Goal: Use online tool/utility: Utilize a website feature to perform a specific function

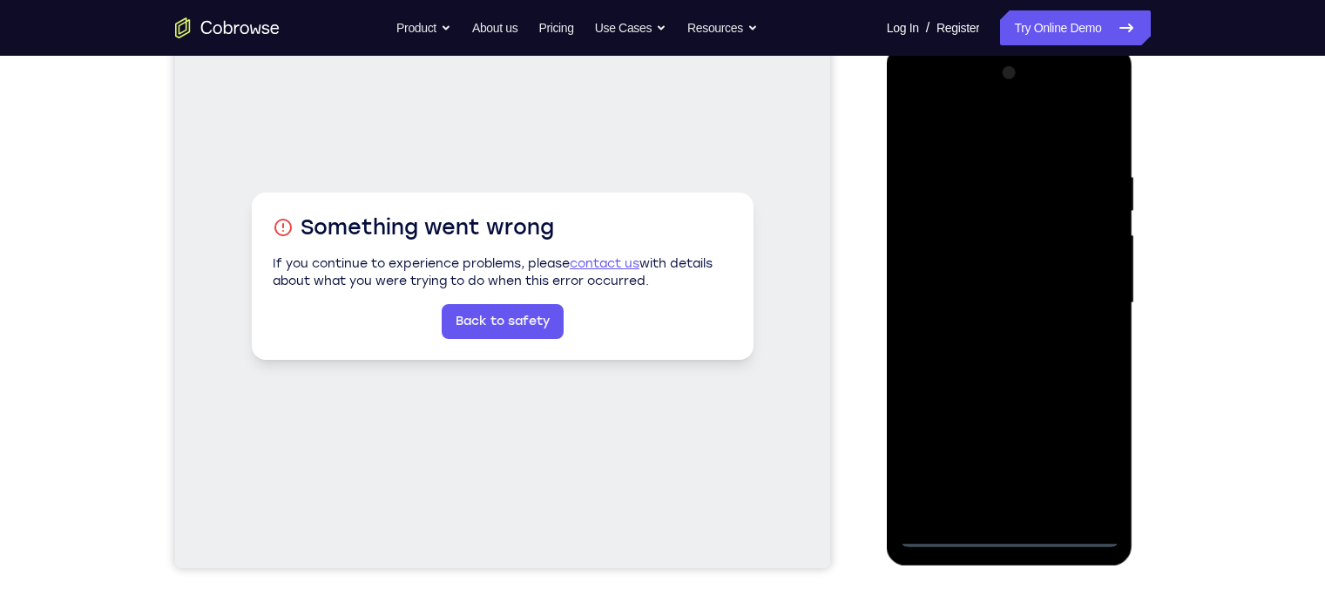
click at [1007, 535] on div at bounding box center [1009, 303] width 219 height 488
click at [1084, 455] on div at bounding box center [1009, 303] width 219 height 488
click at [914, 97] on div at bounding box center [1009, 303] width 219 height 488
click at [1089, 293] on div at bounding box center [1009, 303] width 219 height 488
click at [988, 335] on div at bounding box center [1009, 303] width 219 height 488
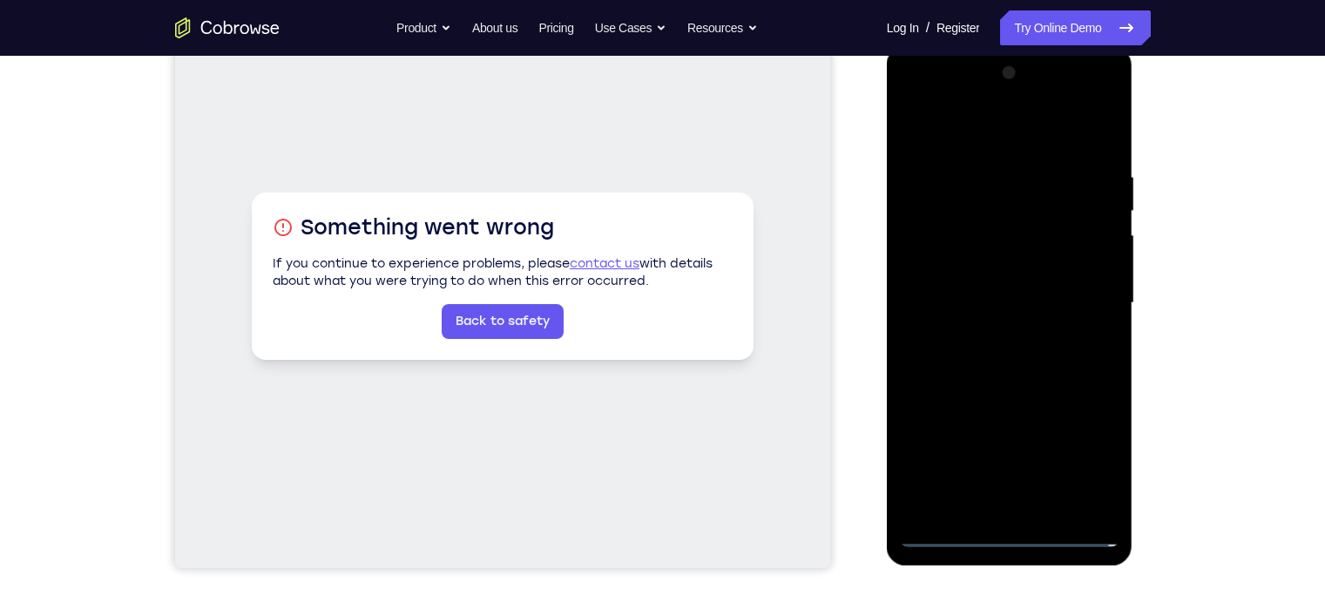
click at [978, 287] on div at bounding box center [1009, 303] width 219 height 488
click at [960, 272] on div at bounding box center [1009, 303] width 219 height 488
click at [977, 300] on div at bounding box center [1009, 303] width 219 height 488
click at [933, 361] on div at bounding box center [1009, 303] width 219 height 488
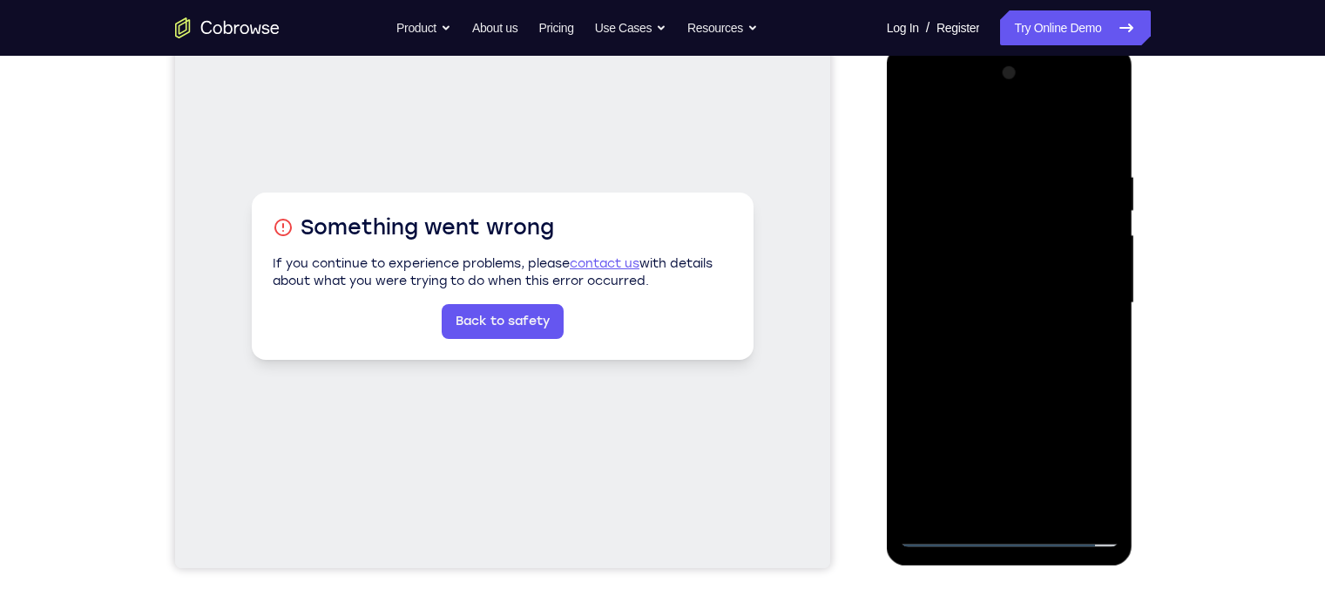
click at [960, 362] on div at bounding box center [1009, 303] width 219 height 488
click at [982, 341] on div at bounding box center [1009, 303] width 219 height 488
click at [1031, 384] on div at bounding box center [1009, 303] width 219 height 488
click at [1106, 504] on div at bounding box center [1009, 303] width 219 height 488
click at [1110, 484] on div at bounding box center [1009, 303] width 219 height 488
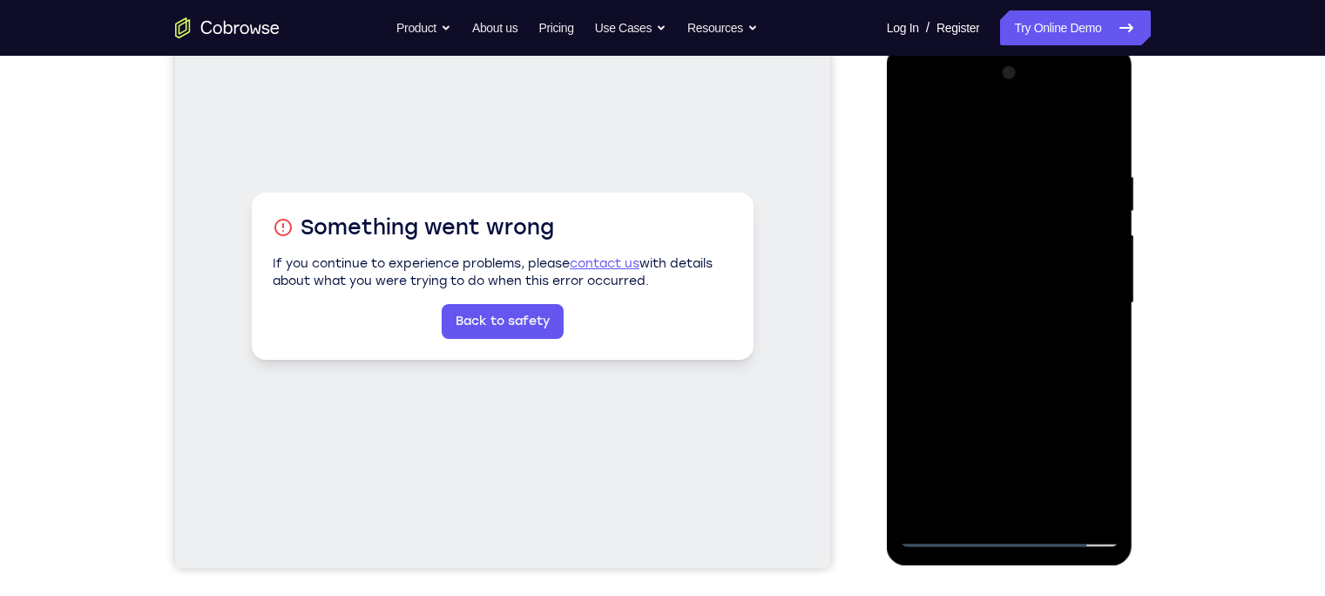
click at [1048, 505] on div at bounding box center [1009, 303] width 219 height 488
click at [994, 394] on div at bounding box center [1009, 303] width 219 height 488
click at [995, 287] on div at bounding box center [1009, 303] width 219 height 488
click at [957, 463] on div at bounding box center [1009, 303] width 219 height 488
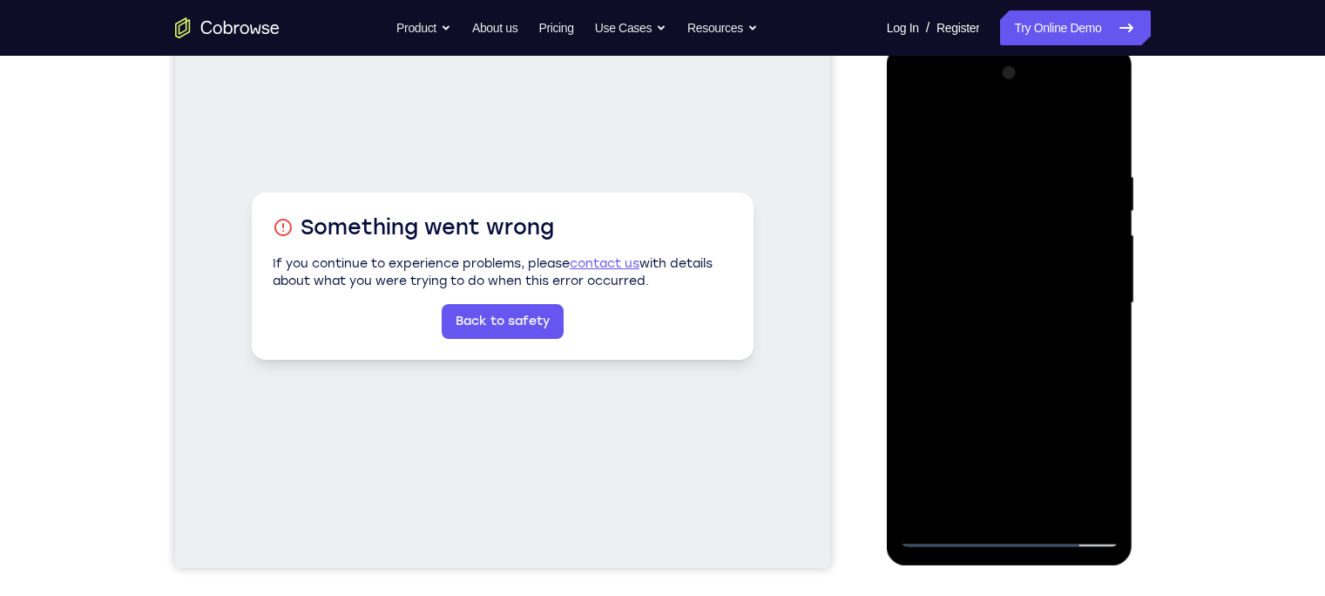
click at [914, 128] on div at bounding box center [1009, 303] width 219 height 488
click at [983, 317] on div at bounding box center [1009, 303] width 219 height 488
click at [917, 130] on div at bounding box center [1009, 303] width 219 height 488
click at [917, 124] on div at bounding box center [1009, 303] width 219 height 488
click at [984, 170] on div at bounding box center [1009, 303] width 219 height 488
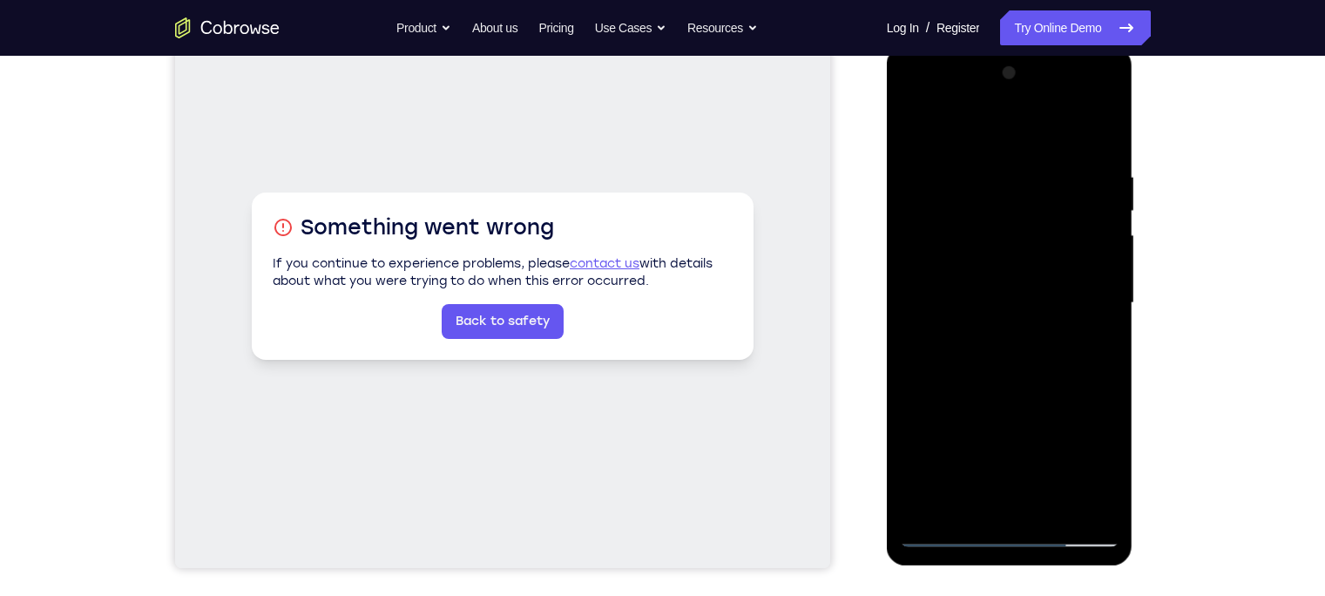
click at [1105, 280] on div at bounding box center [1009, 303] width 219 height 488
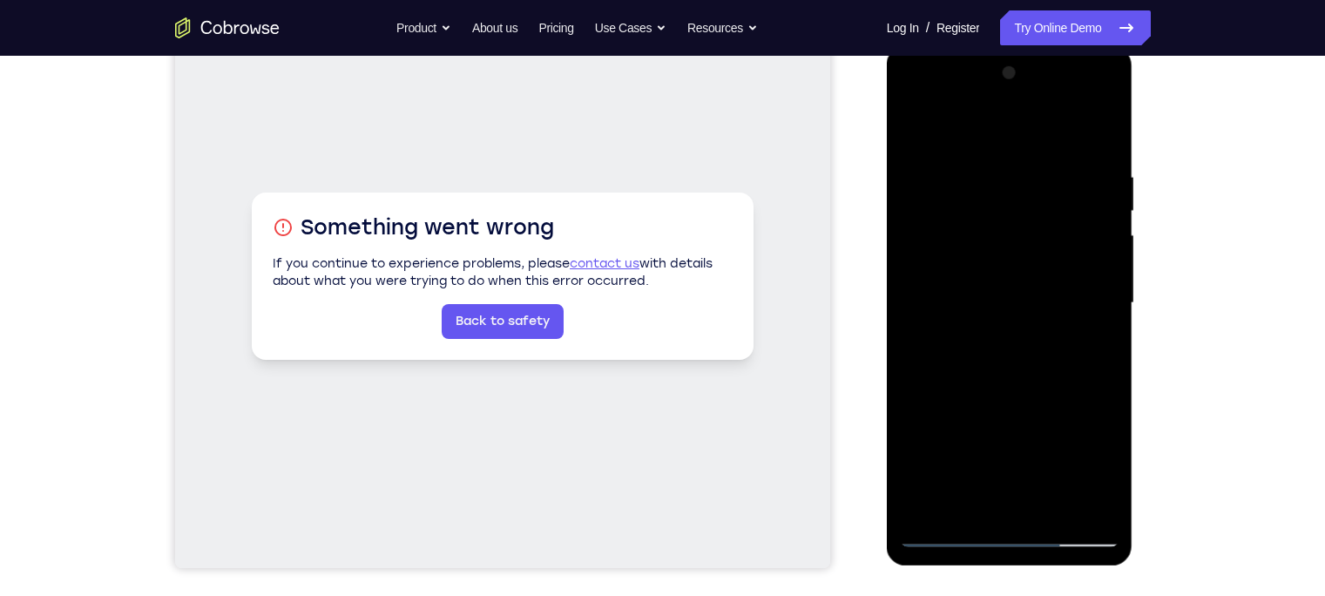
click at [1105, 280] on div at bounding box center [1009, 303] width 219 height 488
click at [1098, 242] on div at bounding box center [1009, 303] width 219 height 488
click at [1097, 140] on div at bounding box center [1009, 303] width 219 height 488
drag, startPoint x: 1042, startPoint y: 381, endPoint x: 1060, endPoint y: 152, distance: 228.8
click at [1060, 152] on div at bounding box center [1009, 303] width 219 height 488
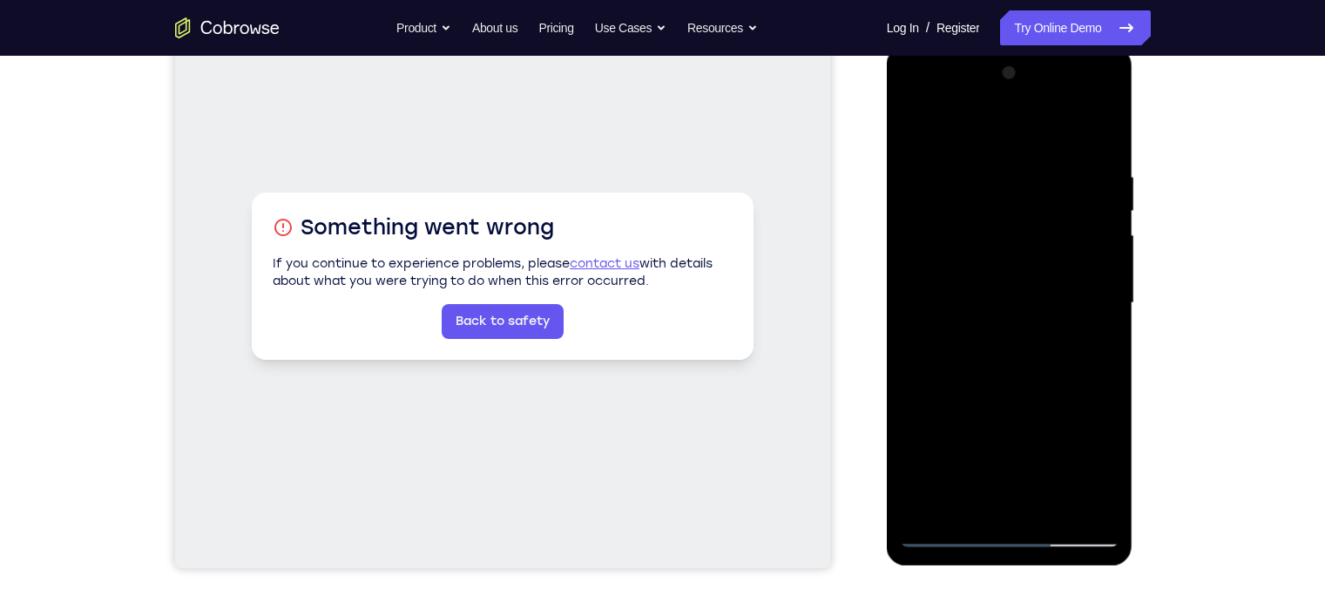
drag, startPoint x: 1004, startPoint y: 426, endPoint x: 1002, endPoint y: 233, distance: 192.5
click at [1002, 233] on div at bounding box center [1009, 303] width 219 height 488
drag, startPoint x: 1001, startPoint y: 347, endPoint x: 996, endPoint y: 95, distance: 251.7
click at [996, 95] on div at bounding box center [1009, 303] width 219 height 488
drag, startPoint x: 1013, startPoint y: 439, endPoint x: 1004, endPoint y: 74, distance: 365.0
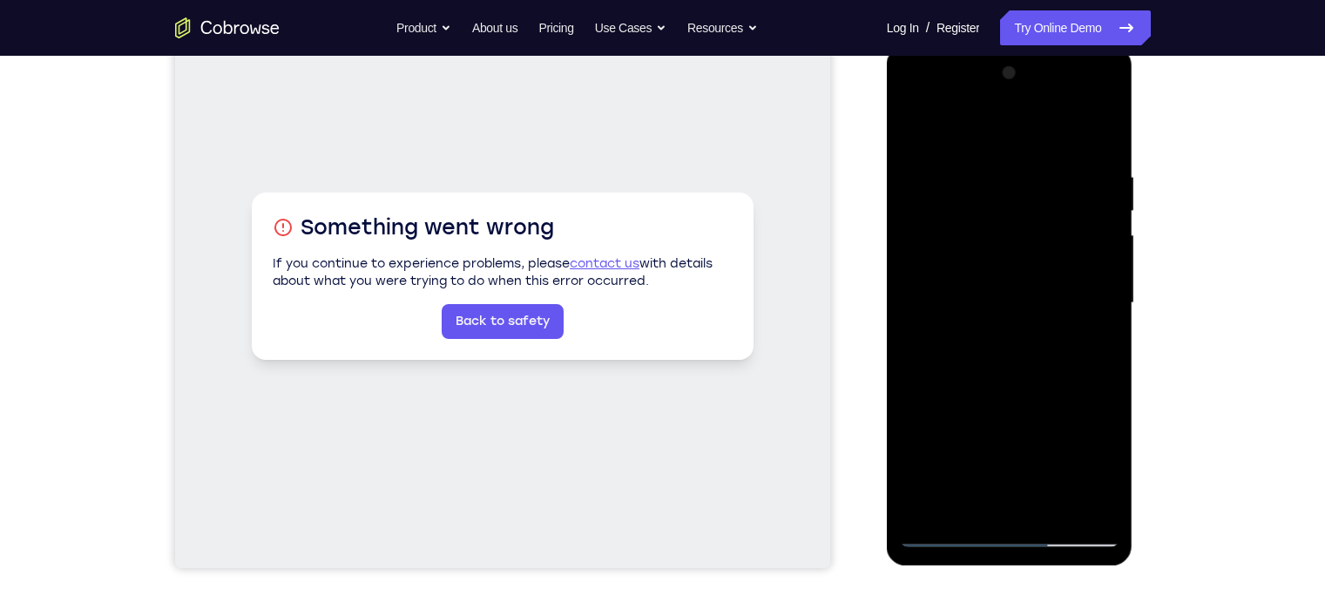
click at [1004, 74] on div at bounding box center [1009, 303] width 219 height 488
click at [1054, 504] on div at bounding box center [1009, 303] width 219 height 488
click at [1008, 530] on div at bounding box center [1009, 303] width 219 height 488
